Goal: Information Seeking & Learning: Learn about a topic

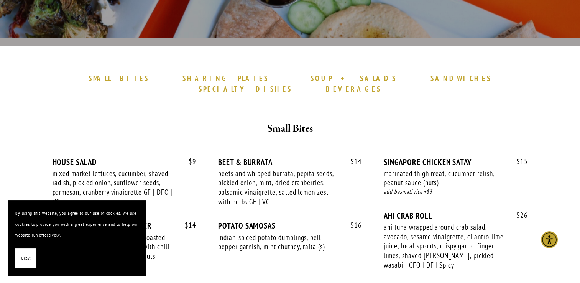
scroll to position [192, 0]
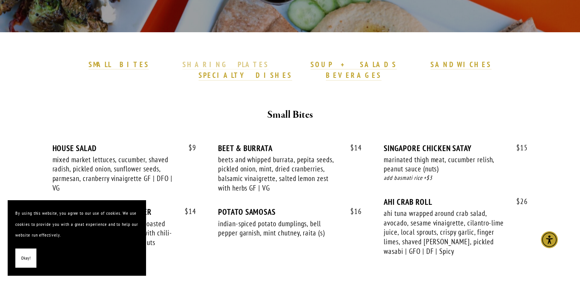
click at [214, 62] on strong "SHARING PLATES" at bounding box center [225, 64] width 86 height 9
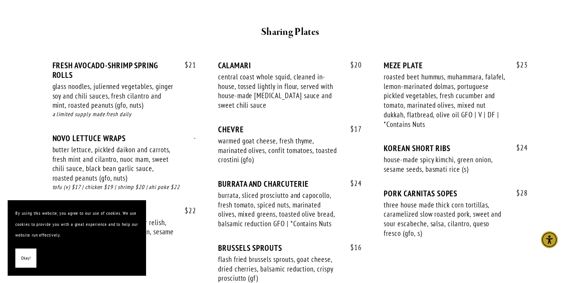
scroll to position [527, 0]
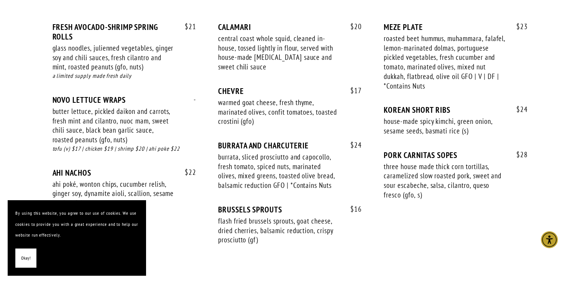
drag, startPoint x: 22, startPoint y: 263, endPoint x: 40, endPoint y: 248, distance: 23.4
click at [22, 263] on span "Okay!" at bounding box center [26, 258] width 10 height 11
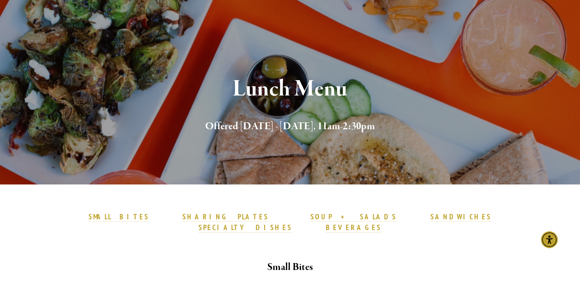
scroll to position [0, 0]
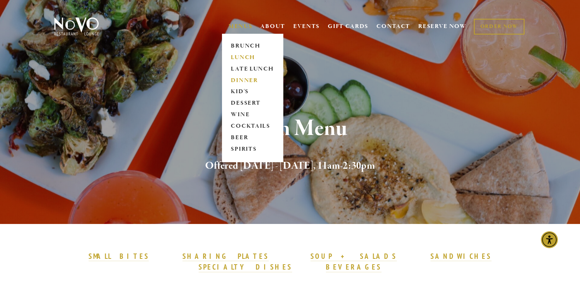
click at [242, 82] on link "DINNER" at bounding box center [253, 81] width 48 height 12
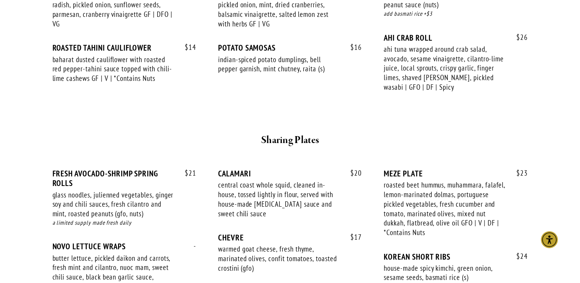
scroll to position [192, 0]
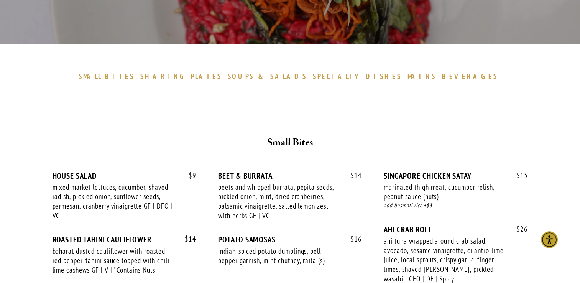
click at [442, 76] on span "BEVERAGES" at bounding box center [470, 76] width 56 height 9
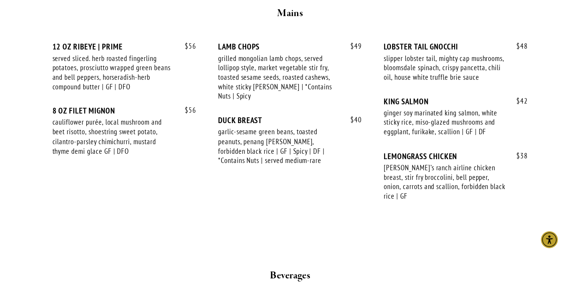
scroll to position [1304, 0]
